Goal: Task Accomplishment & Management: Use online tool/utility

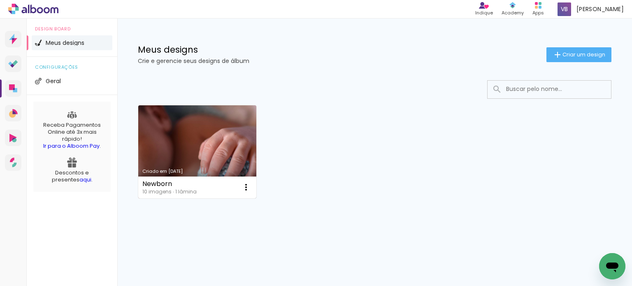
click at [239, 156] on link "Criado em [DATE]" at bounding box center [197, 151] width 118 height 93
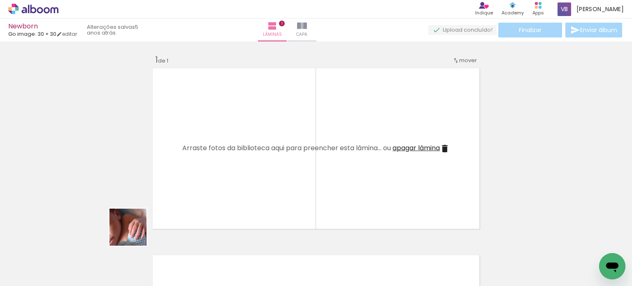
drag, startPoint x: 85, startPoint y: 262, endPoint x: 198, endPoint y: 186, distance: 136.8
click at [198, 186] on quentale-workspace at bounding box center [316, 143] width 632 height 286
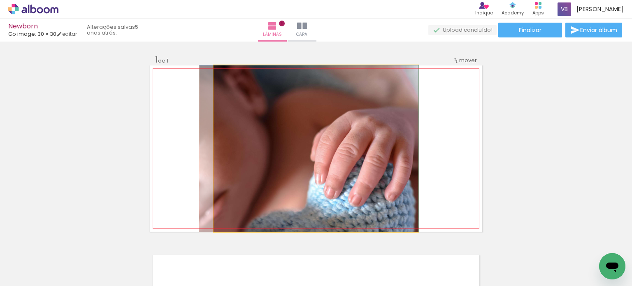
drag, startPoint x: 349, startPoint y: 151, endPoint x: 275, endPoint y: 164, distance: 74.7
drag, startPoint x: 388, startPoint y: 129, endPoint x: 341, endPoint y: 138, distance: 48.6
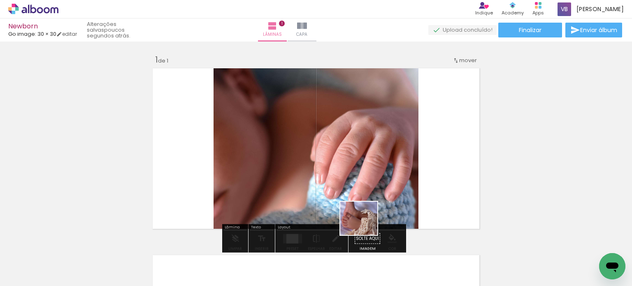
drag, startPoint x: 365, startPoint y: 236, endPoint x: 364, endPoint y: 242, distance: 6.8
click at [364, 242] on quentale-thumb at bounding box center [359, 257] width 46 height 47
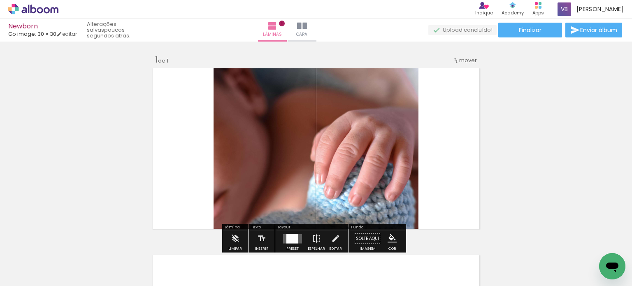
click at [420, 163] on quentale-layouter at bounding box center [316, 148] width 332 height 166
drag, startPoint x: 326, startPoint y: 261, endPoint x: 374, endPoint y: 209, distance: 71.1
click at [101, 256] on div at bounding box center [82, 258] width 37 height 28
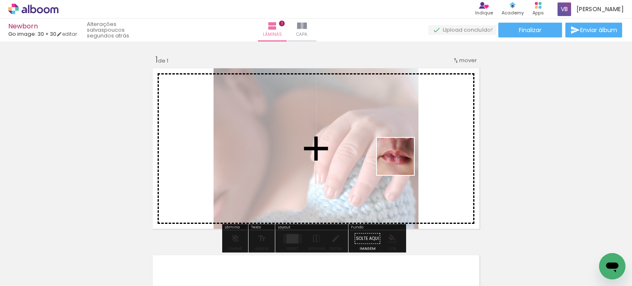
drag, startPoint x: 320, startPoint y: 260, endPoint x: 413, endPoint y: 143, distance: 149.3
click at [413, 143] on quentale-workspace at bounding box center [316, 143] width 632 height 286
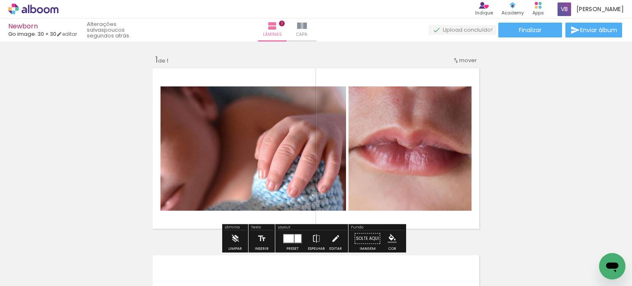
click at [415, 136] on quentale-photo at bounding box center [409, 148] width 123 height 124
click at [502, 144] on div "Inserir lâmina 1 de 1 O Designbox precisará aumentar a sua imagem em 243% para …" at bounding box center [316, 231] width 632 height 374
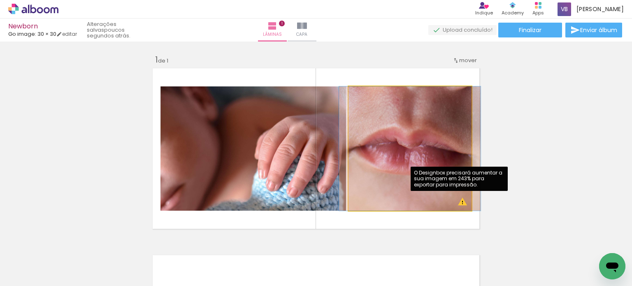
click at [457, 202] on quentale-photo at bounding box center [409, 148] width 123 height 124
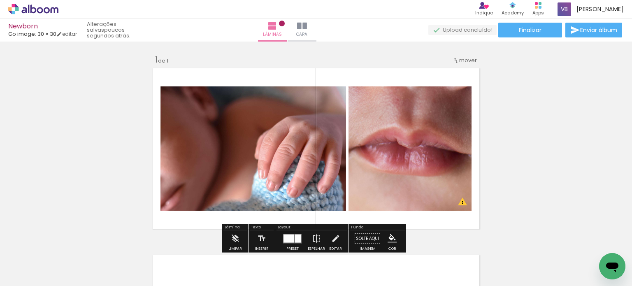
click at [530, 196] on div "Inserir lâmina 1 de 1 O Designbox precisará aumentar a sua imagem em 243% para …" at bounding box center [316, 231] width 632 height 374
click at [406, 155] on quentale-photo at bounding box center [409, 148] width 123 height 124
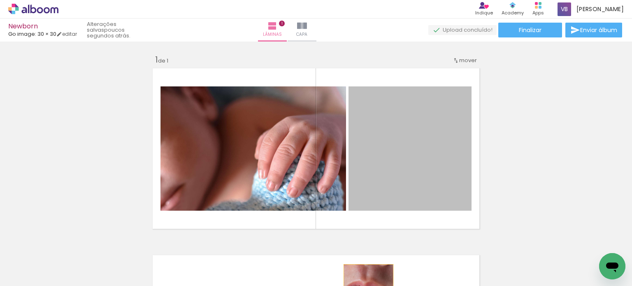
drag, startPoint x: 406, startPoint y: 155, endPoint x: 365, endPoint y: 289, distance: 140.7
click at [365, 285] on html "link( href="../../bower_components/polymer/polymer.html" rel="import" ) picture…" at bounding box center [316, 143] width 632 height 286
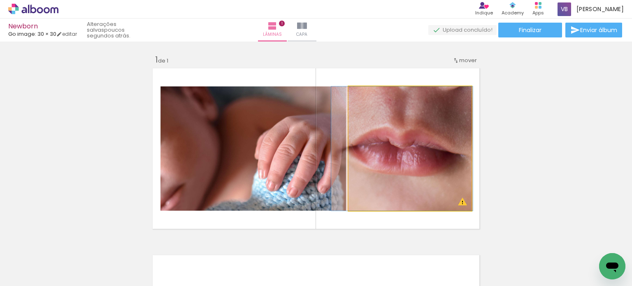
click at [418, 172] on quentale-photo at bounding box center [409, 148] width 123 height 124
click at [432, 161] on quentale-photo at bounding box center [409, 148] width 123 height 124
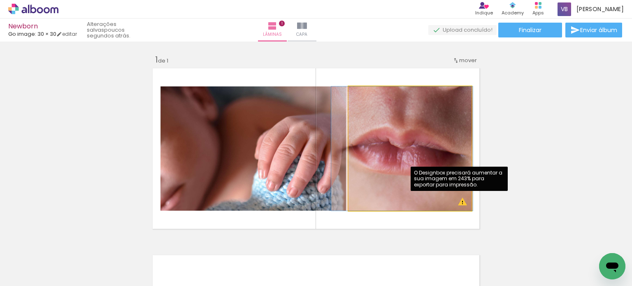
click at [462, 206] on quentale-photo at bounding box center [409, 148] width 123 height 124
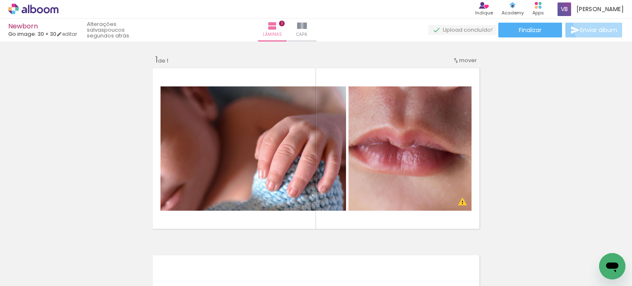
click at [603, 25] on paper-button "Enviar álbum" at bounding box center [593, 30] width 57 height 15
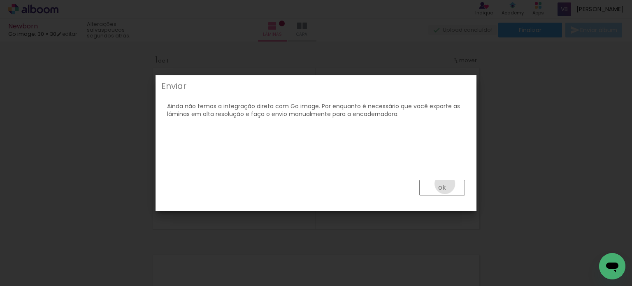
click at [0, 0] on slot "ok" at bounding box center [0, 0] width 0 height 0
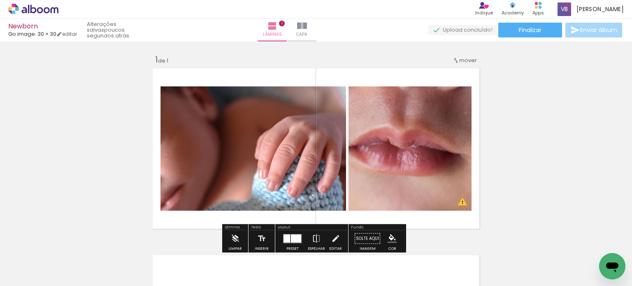
click at [556, 114] on div "Inserir lâmina 1 de 1 O Designbox precisará aumentar a sua imagem em 243% para …" at bounding box center [316, 231] width 632 height 374
